Goal: Entertainment & Leisure: Consume media (video, audio)

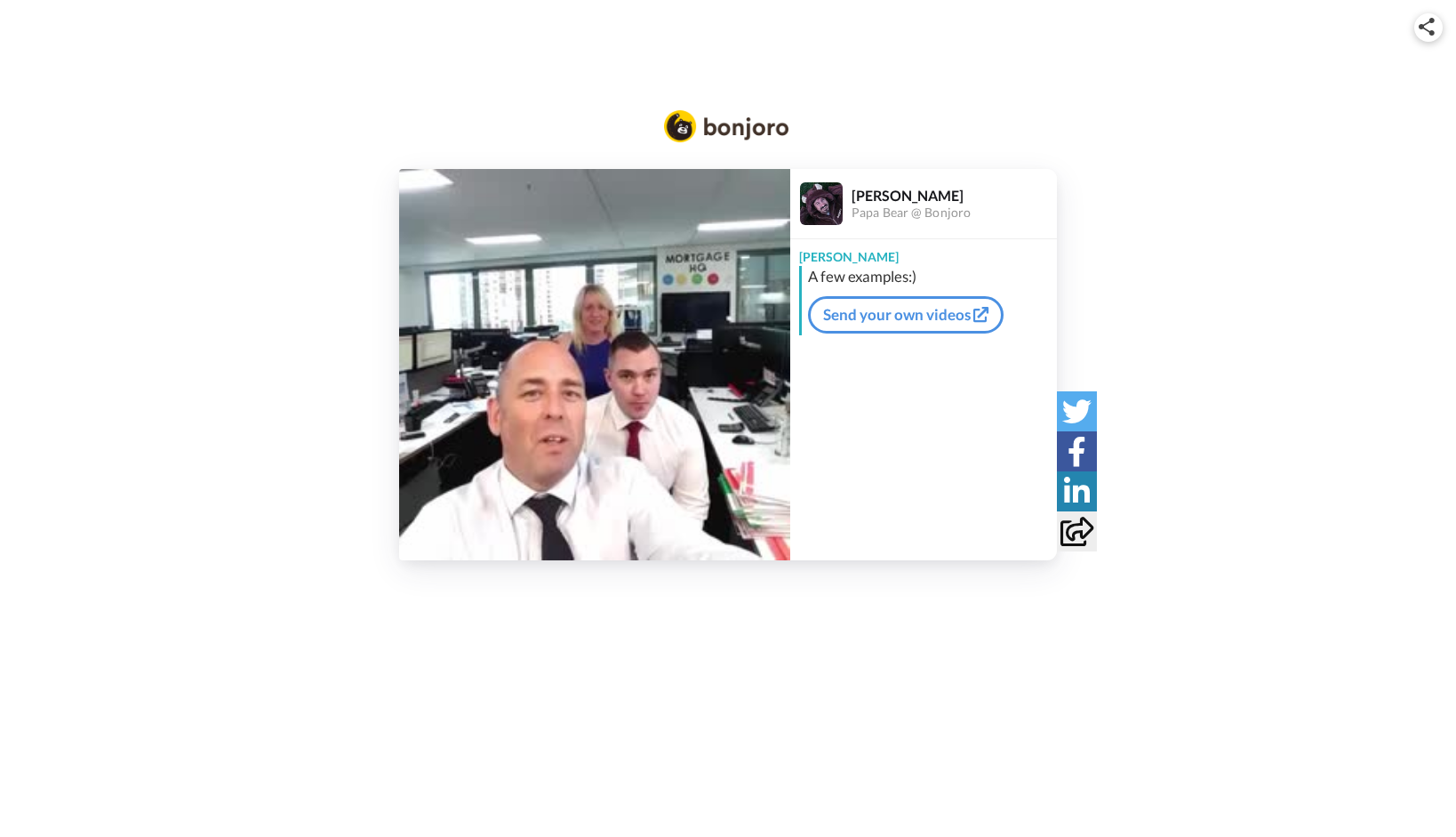
click at [562, 409] on img at bounding box center [595, 364] width 391 height 392
click at [607, 351] on icon at bounding box center [596, 365] width 47 height 47
click at [598, 360] on icon "Play/Pause" at bounding box center [596, 365] width 47 height 84
click at [607, 313] on img at bounding box center [595, 364] width 391 height 392
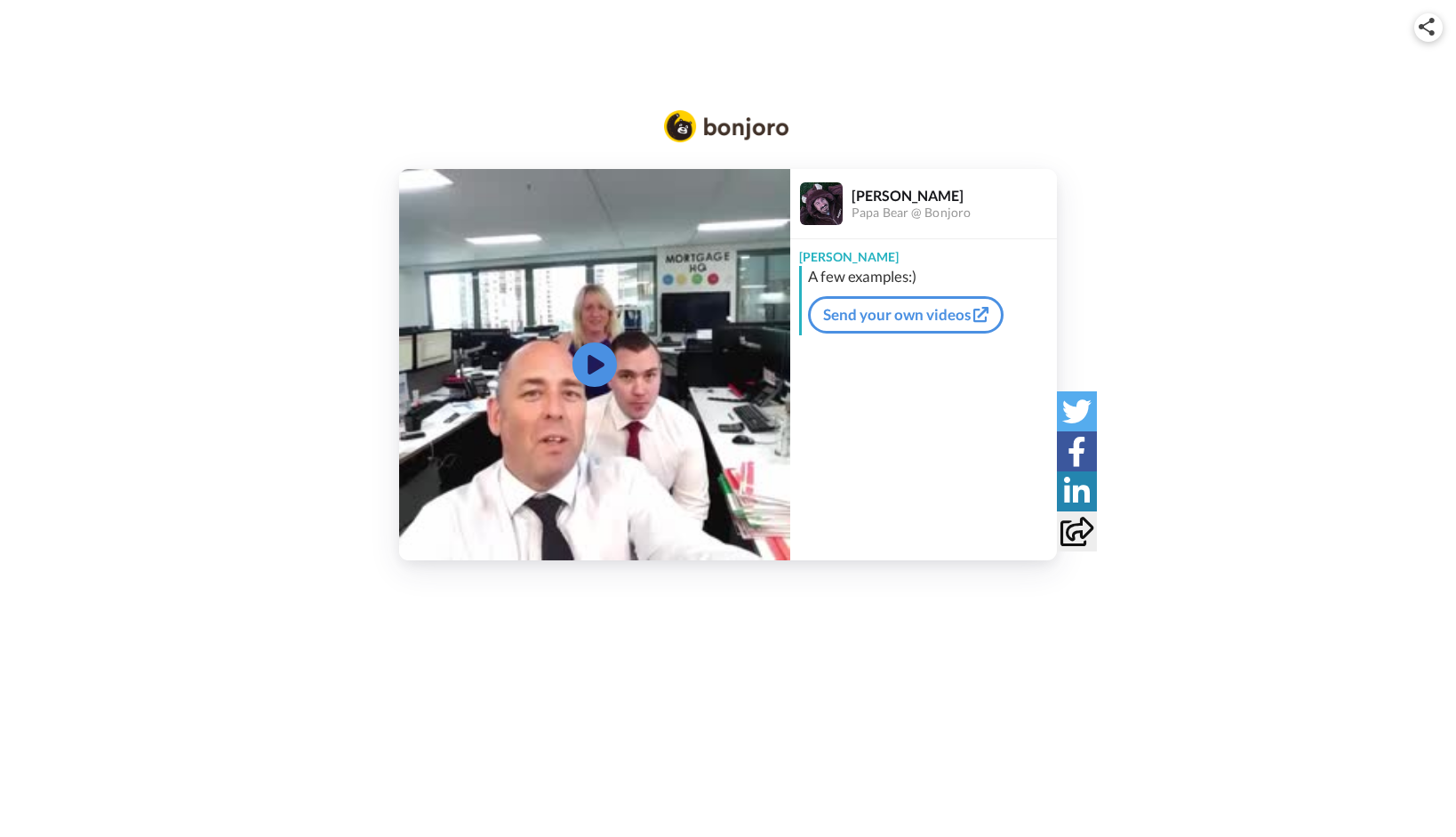
click at [607, 313] on video at bounding box center [595, 364] width 391 height 392
click at [595, 361] on icon at bounding box center [596, 365] width 47 height 47
click at [595, 361] on icon "Play/Pause" at bounding box center [596, 365] width 47 height 84
click at [899, 315] on link "Send your own videos" at bounding box center [906, 315] width 195 height 37
click at [614, 396] on icon "Play/Pause" at bounding box center [596, 365] width 47 height 84
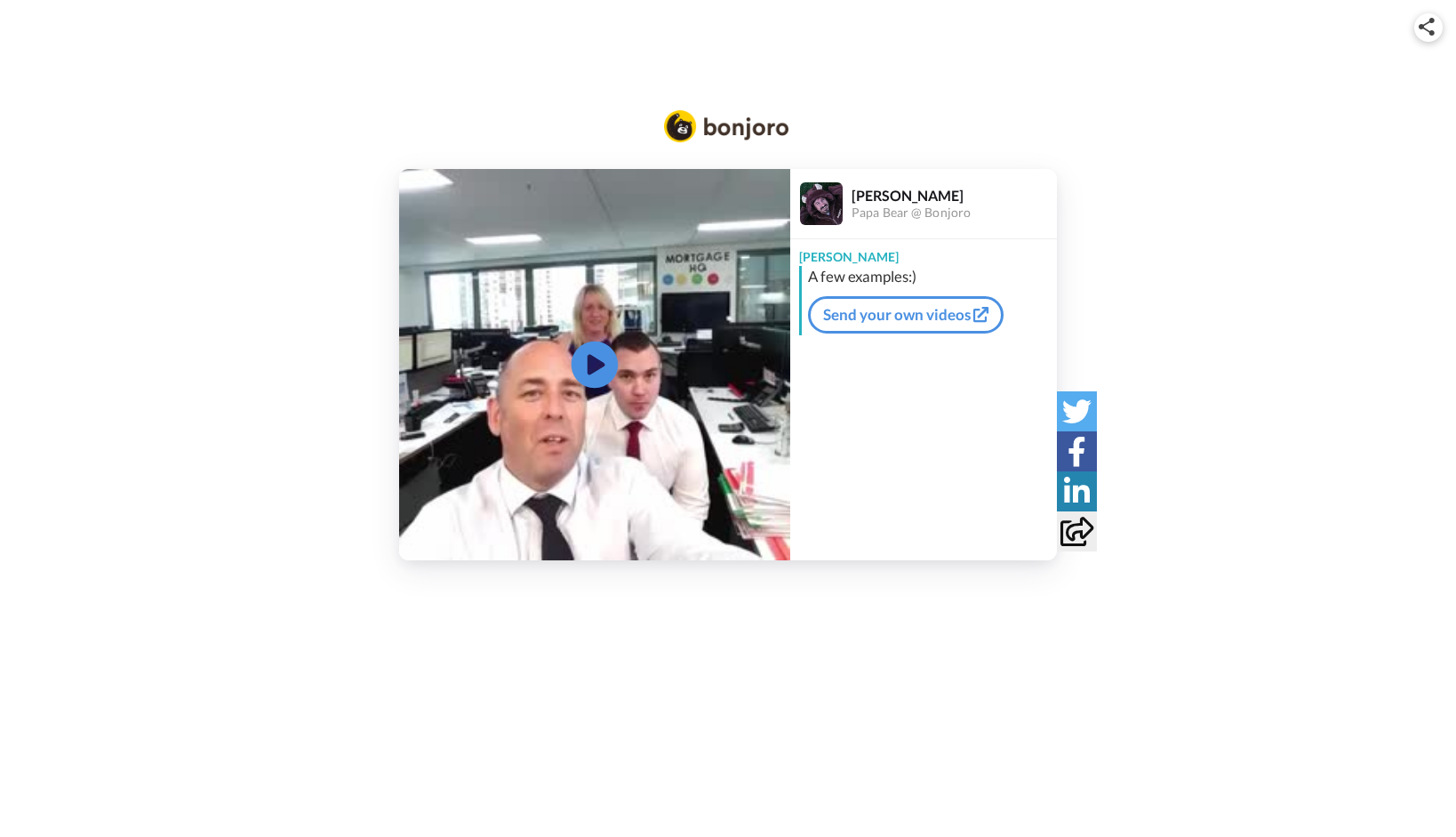
click at [600, 369] on icon at bounding box center [596, 365] width 47 height 47
